Goal: Check status: Check status

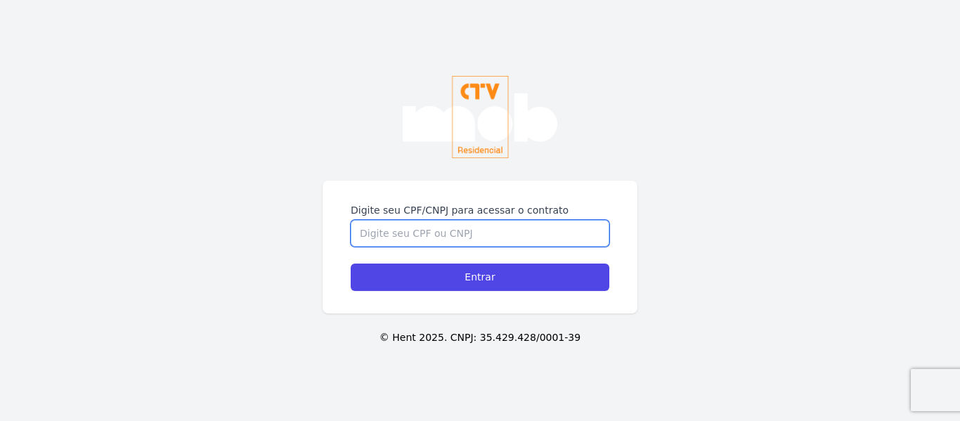
click at [460, 223] on input "Digite seu CPF/CNPJ para acessar o contrato" at bounding box center [480, 233] width 259 height 27
type input "16730648767"
click at [351, 264] on input "Entrar" at bounding box center [480, 277] width 259 height 27
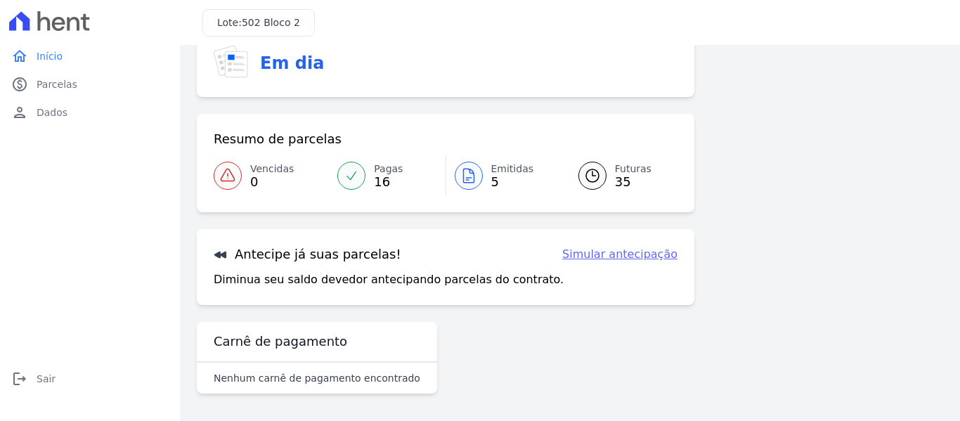
scroll to position [115, 0]
click at [615, 162] on span "Futuras" at bounding box center [633, 168] width 37 height 15
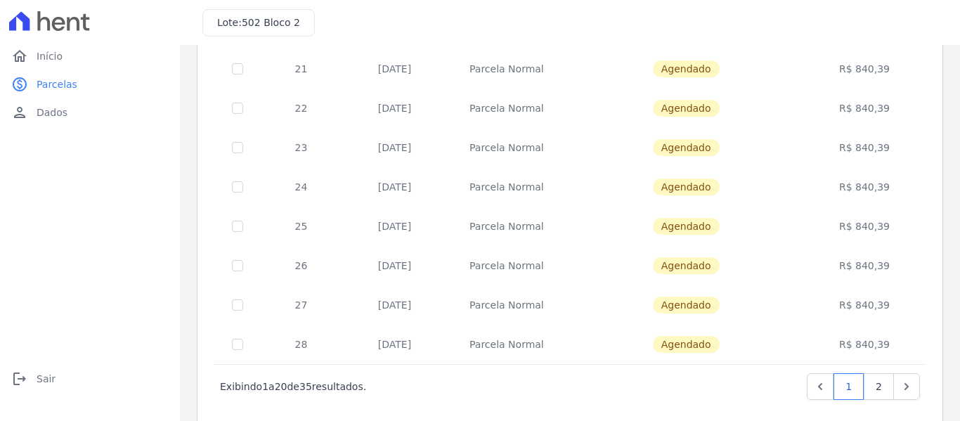
scroll to position [640, 0]
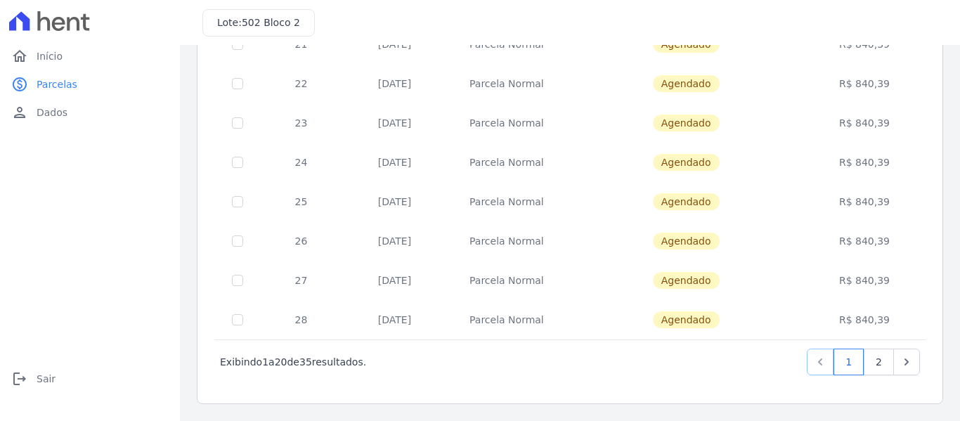
click at [813, 360] on icon "Previous" at bounding box center [820, 362] width 14 height 14
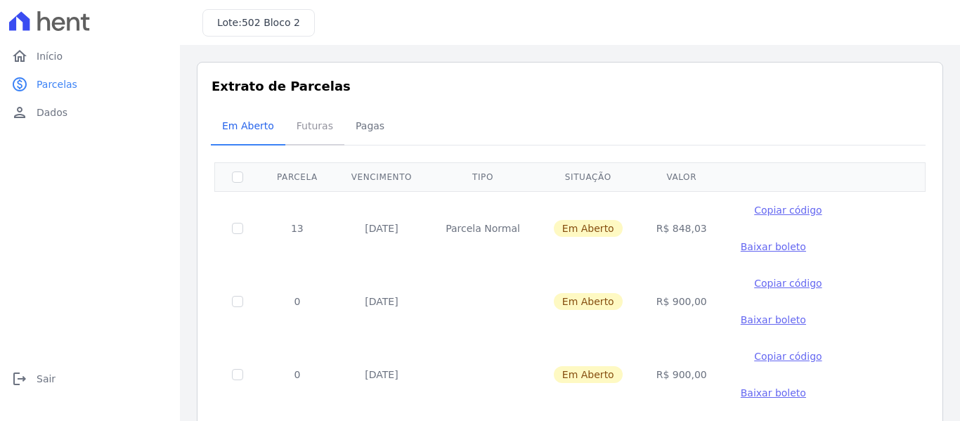
click at [313, 126] on span "Futuras" at bounding box center [314, 126] width 53 height 28
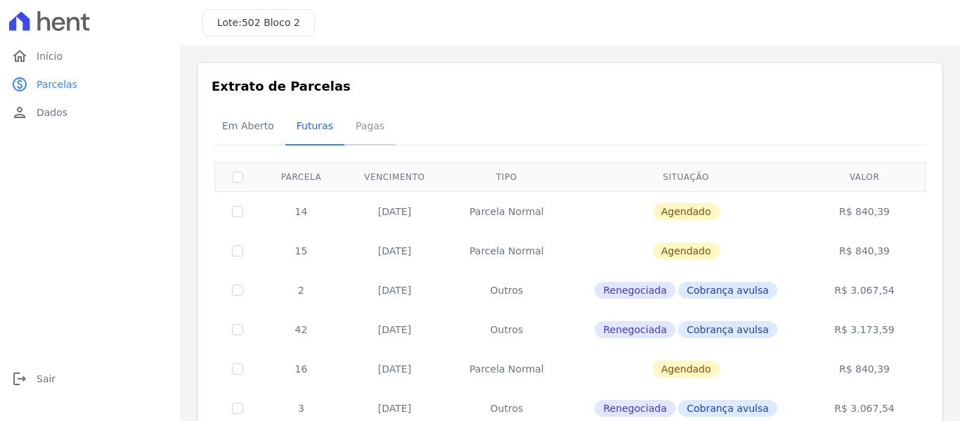
click at [356, 113] on span "Pagas" at bounding box center [370, 126] width 46 height 28
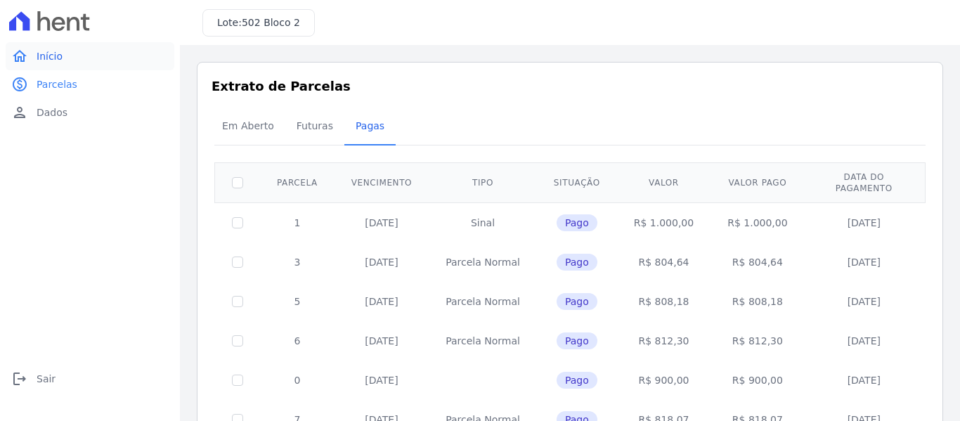
click at [40, 56] on span "Início" at bounding box center [50, 56] width 26 height 14
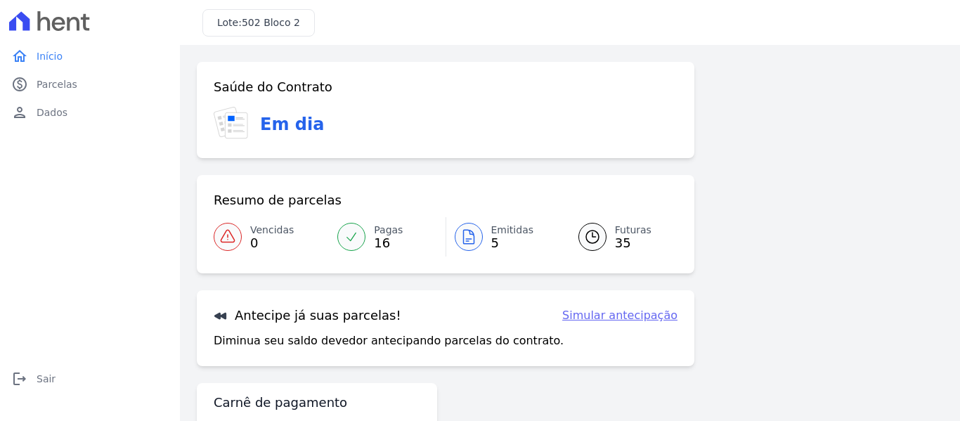
click at [612, 221] on link "Futuras 35" at bounding box center [620, 236] width 116 height 39
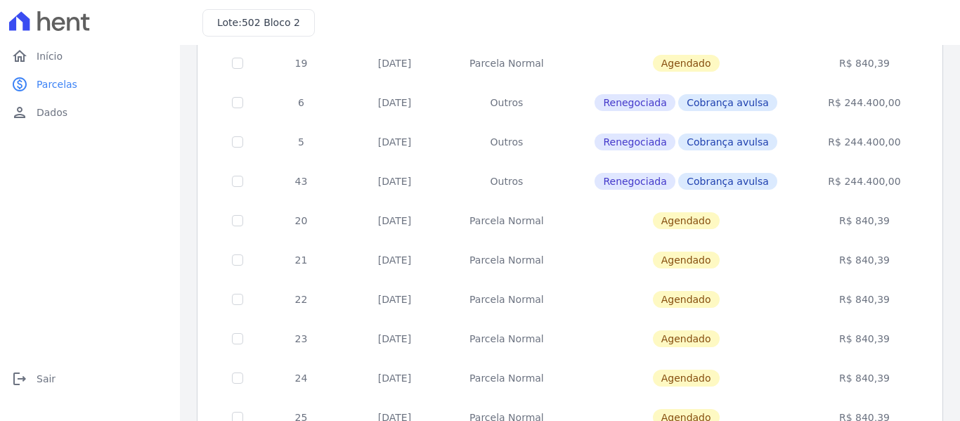
scroll to position [640, 0]
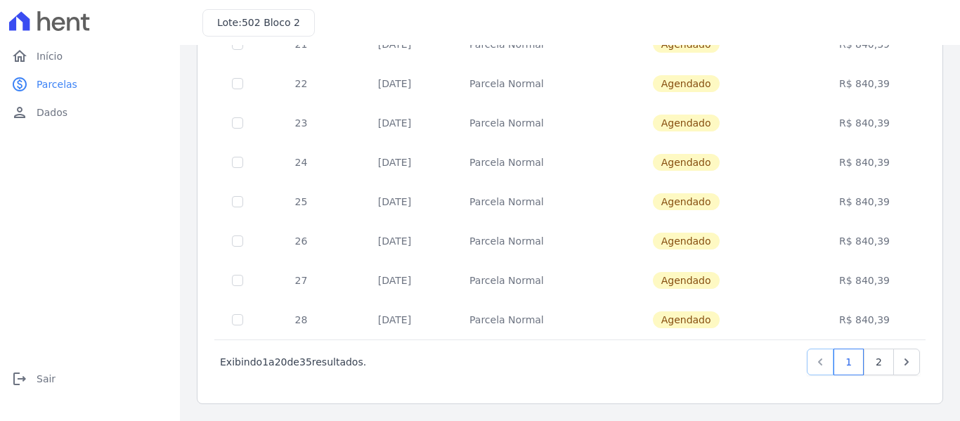
click at [810, 375] on link "Previous" at bounding box center [820, 362] width 27 height 27
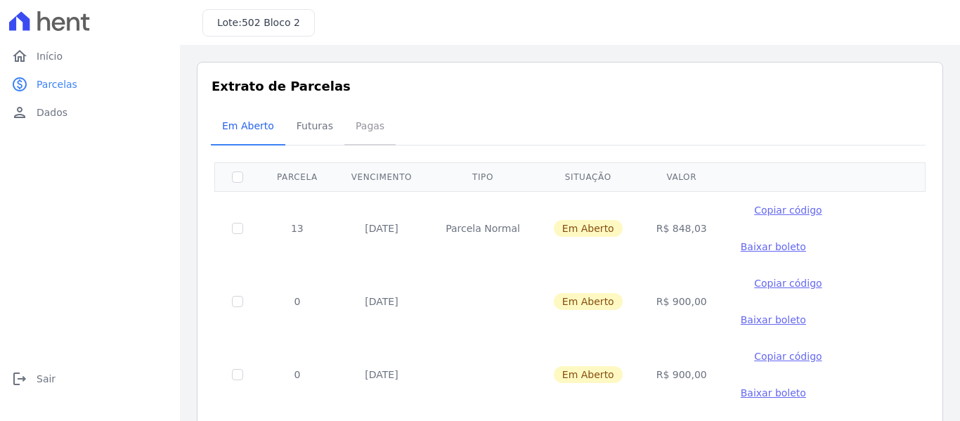
click at [368, 125] on span "Pagas" at bounding box center [370, 126] width 46 height 28
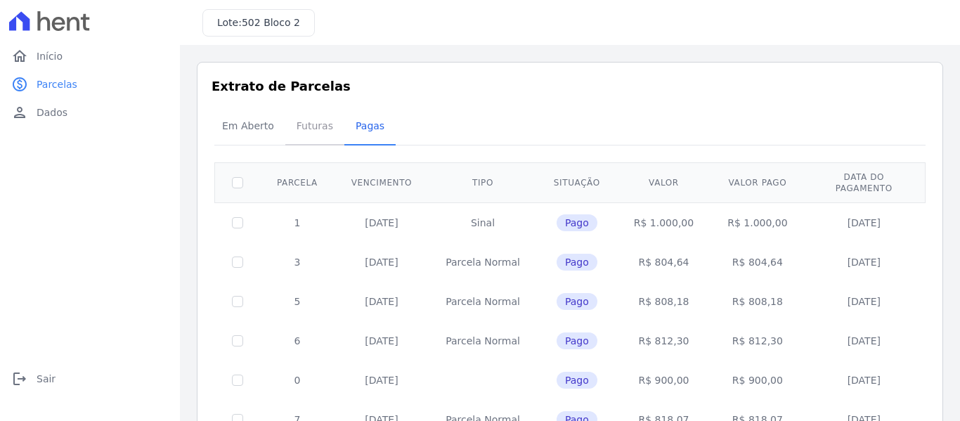
click at [316, 131] on span "Futuras" at bounding box center [314, 126] width 53 height 28
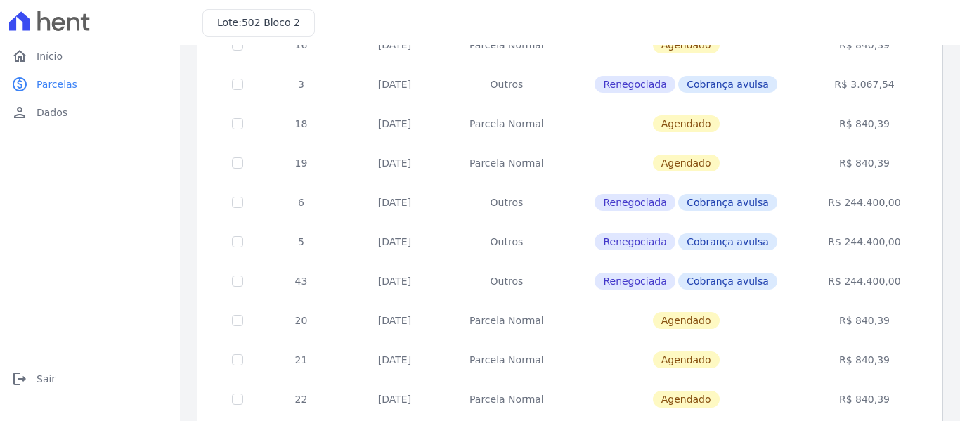
scroll to position [640, 0]
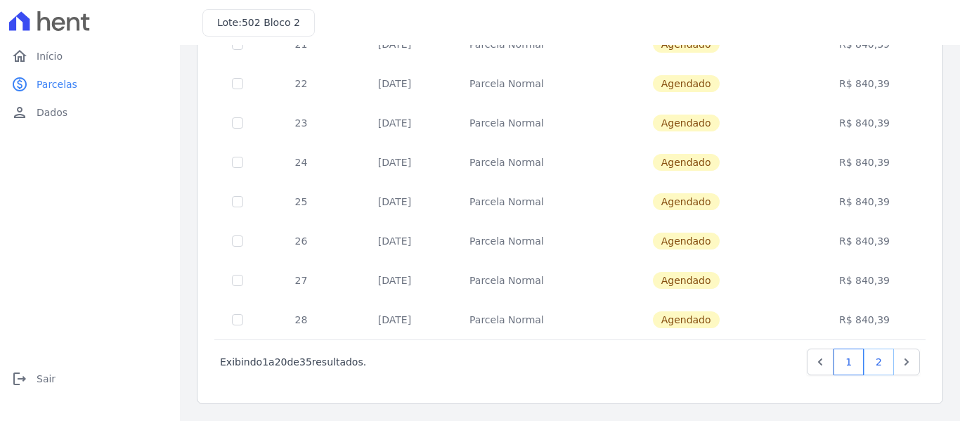
click at [869, 355] on link "2" at bounding box center [879, 362] width 30 height 27
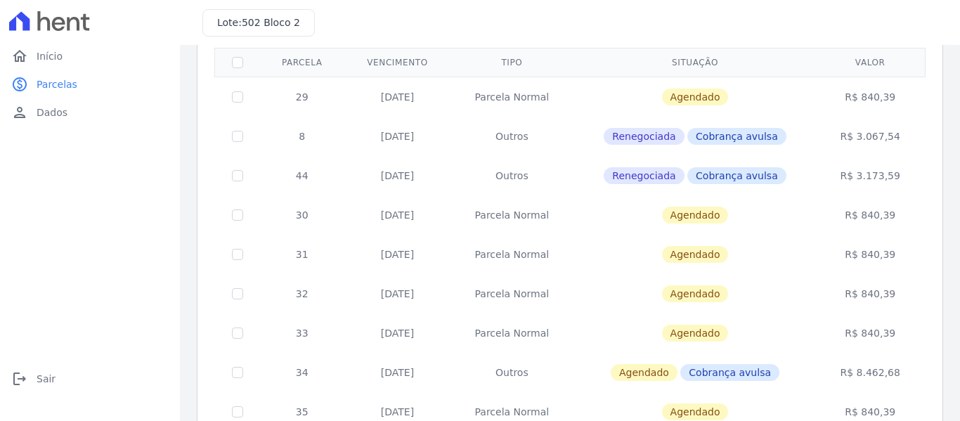
scroll to position [443, 0]
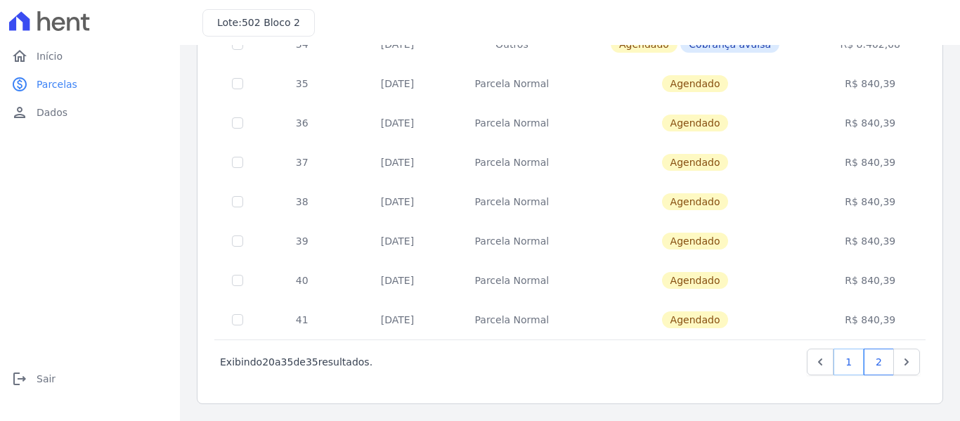
click at [841, 371] on link "1" at bounding box center [848, 362] width 30 height 27
